Goal: Information Seeking & Learning: Learn about a topic

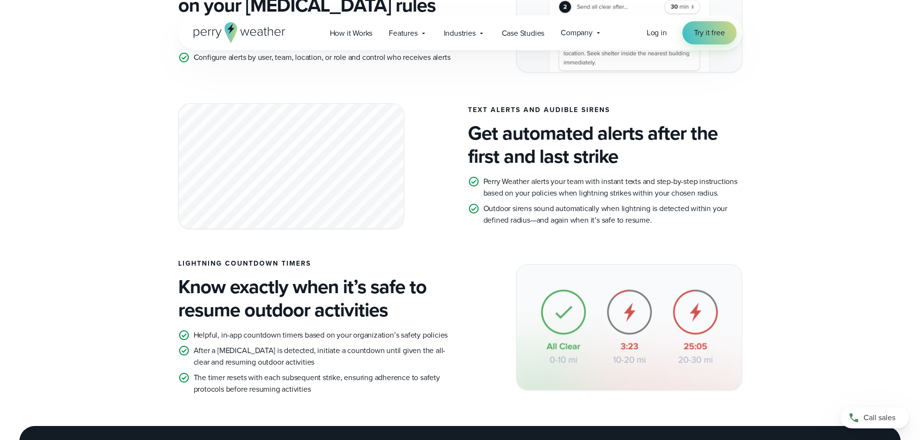
scroll to position [724, 0]
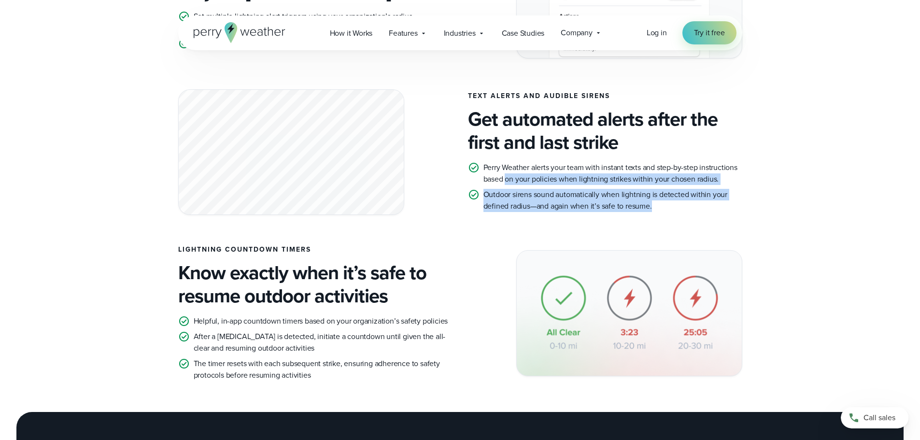
drag, startPoint x: 506, startPoint y: 179, endPoint x: 733, endPoint y: 201, distance: 228.5
click at [733, 201] on ul "Perry Weather alerts your team with instant texts and step-by-step instructions…" at bounding box center [605, 187] width 274 height 50
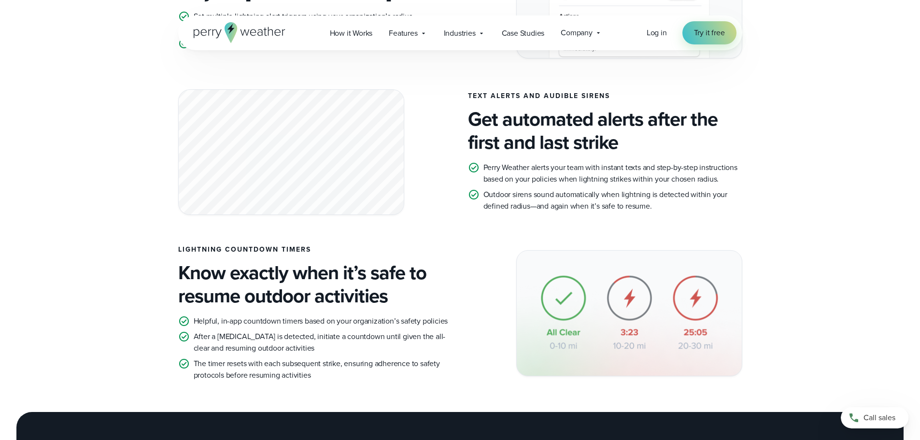
click at [428, 333] on p "After a [MEDICAL_DATA] is detected, initiate a countdown until given the all-cl…" at bounding box center [323, 342] width 259 height 23
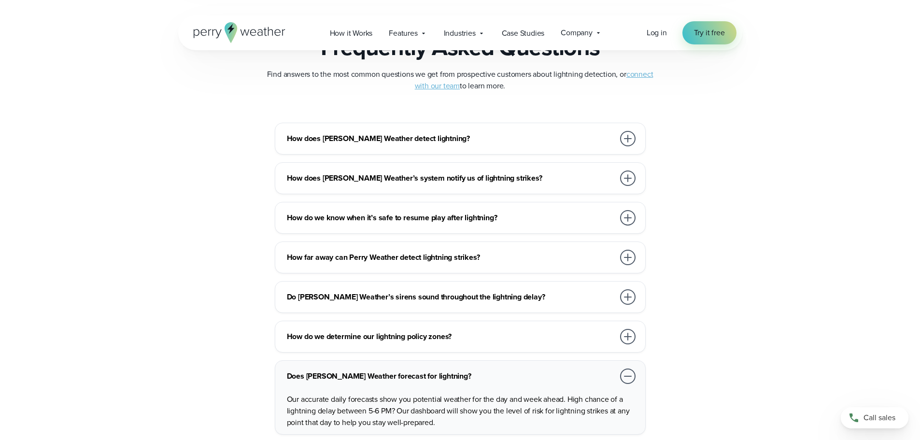
scroll to position [2125, 0]
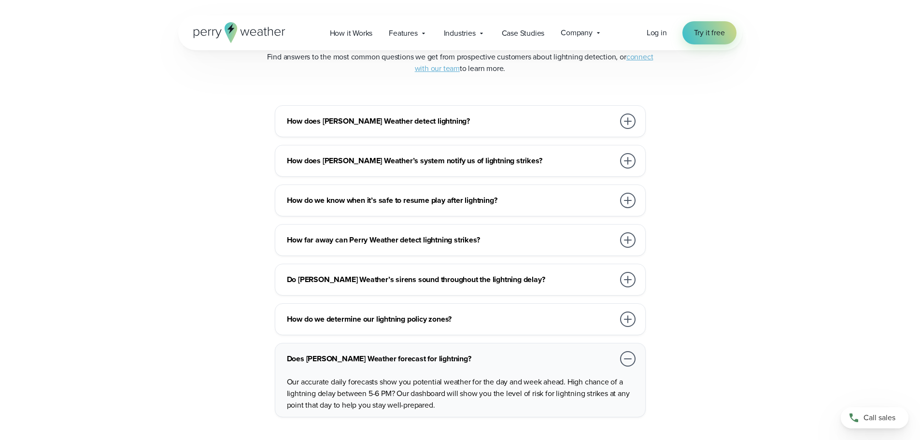
click at [589, 195] on h3 "How do we know when it’s safe to resume play after lightning?" at bounding box center [450, 201] width 327 height 12
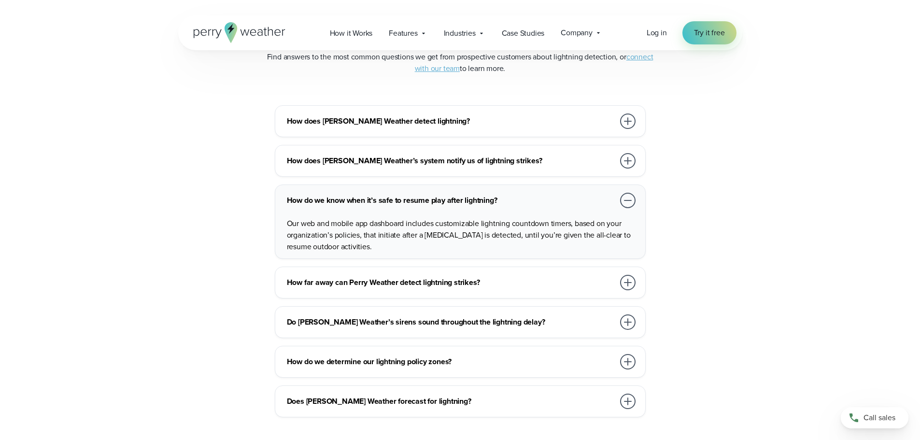
scroll to position [2173, 0]
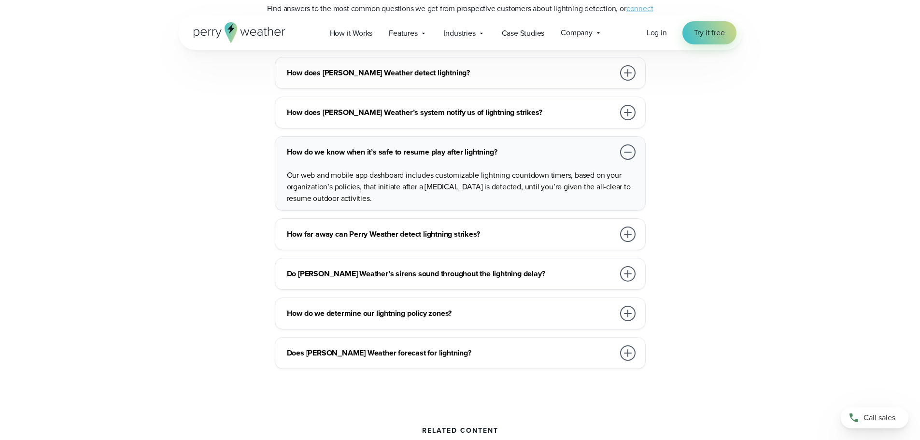
click at [624, 235] on div at bounding box center [627, 233] width 15 height 15
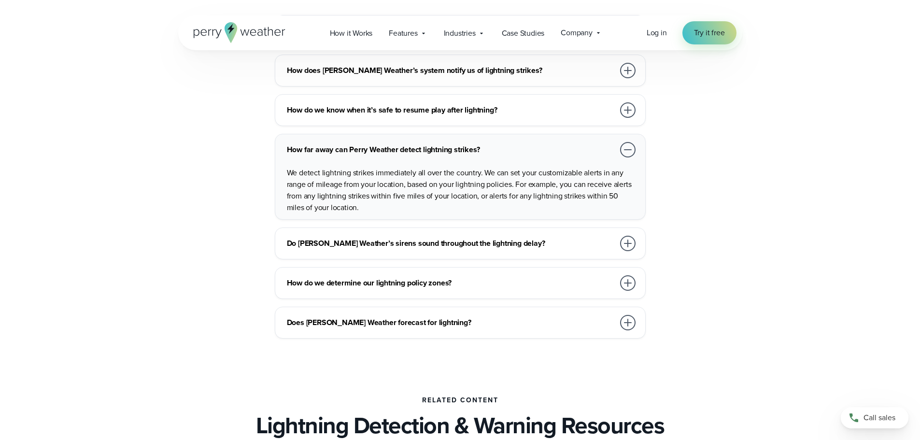
scroll to position [2221, 0]
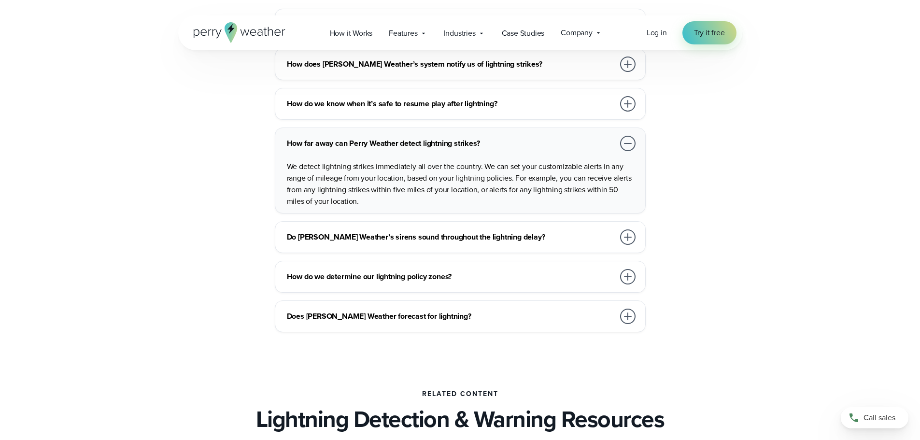
click at [629, 272] on div at bounding box center [627, 276] width 15 height 15
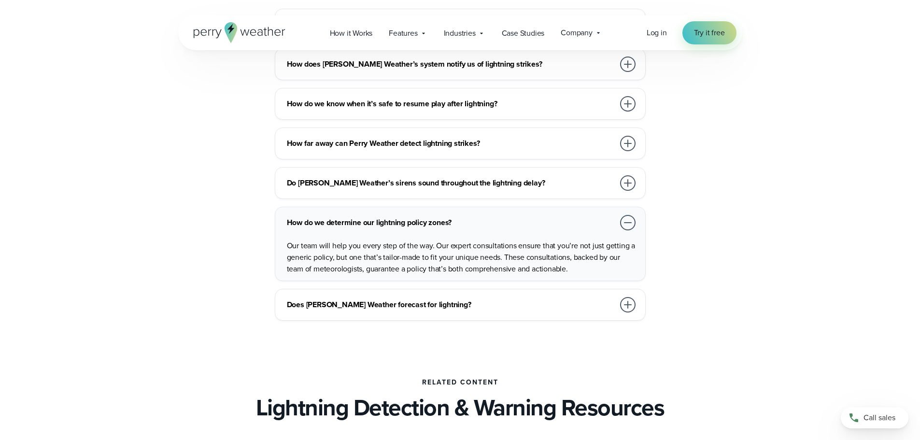
click at [630, 303] on div at bounding box center [627, 304] width 15 height 15
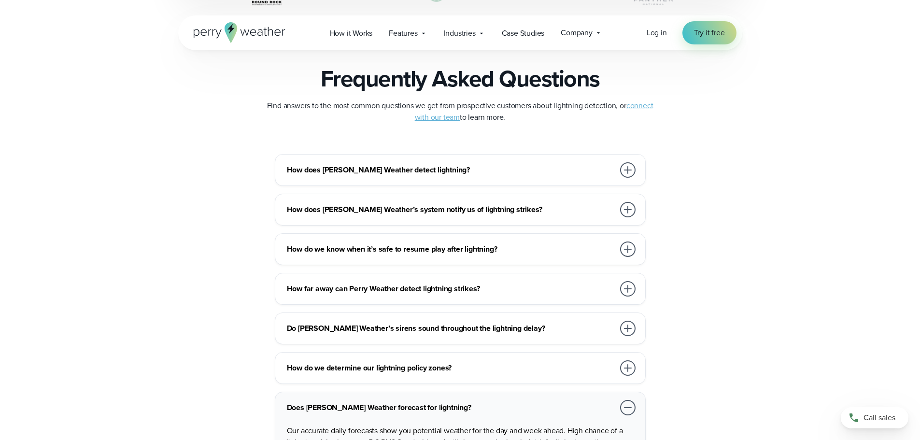
scroll to position [2124, 0]
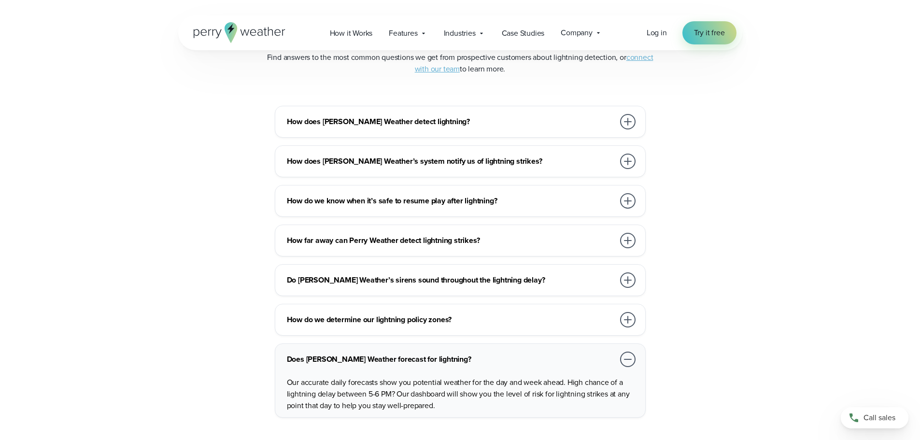
click at [628, 319] on div at bounding box center [627, 319] width 15 height 15
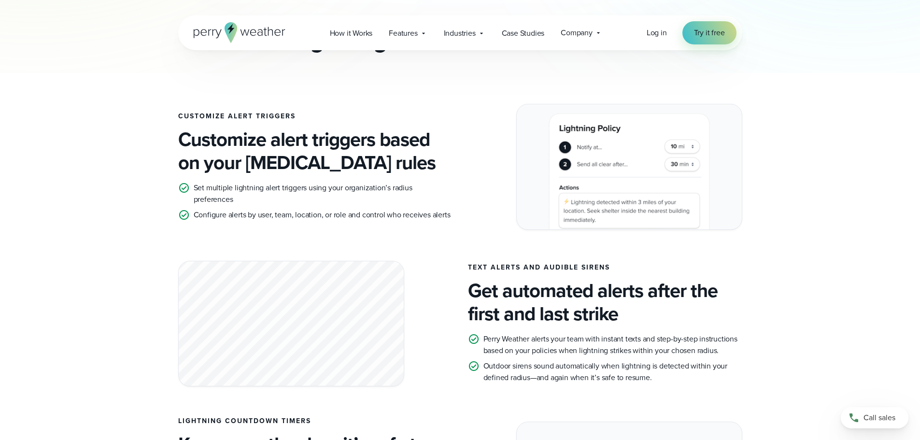
scroll to position [579, 0]
